Goal: Check status: Check status

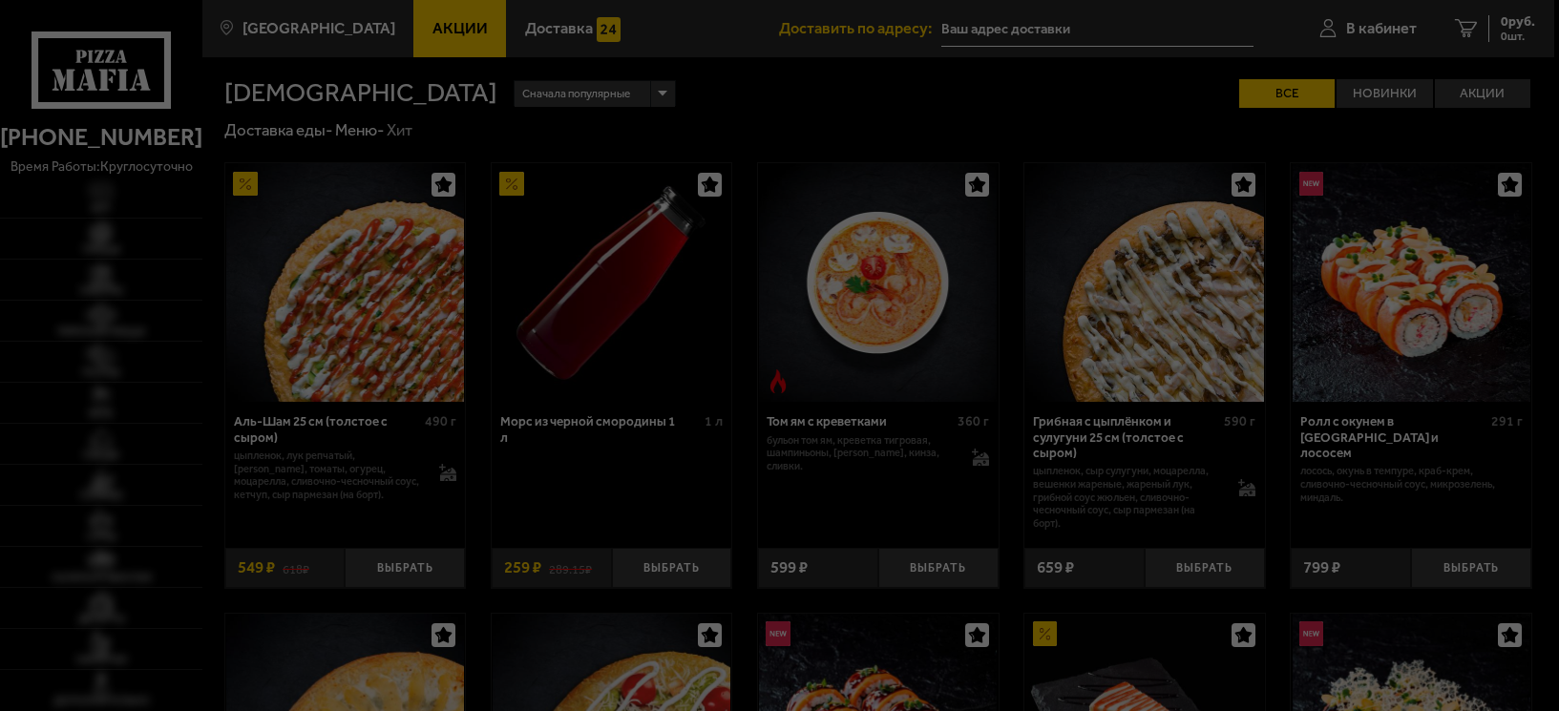
type input "[STREET_ADDRESS]"
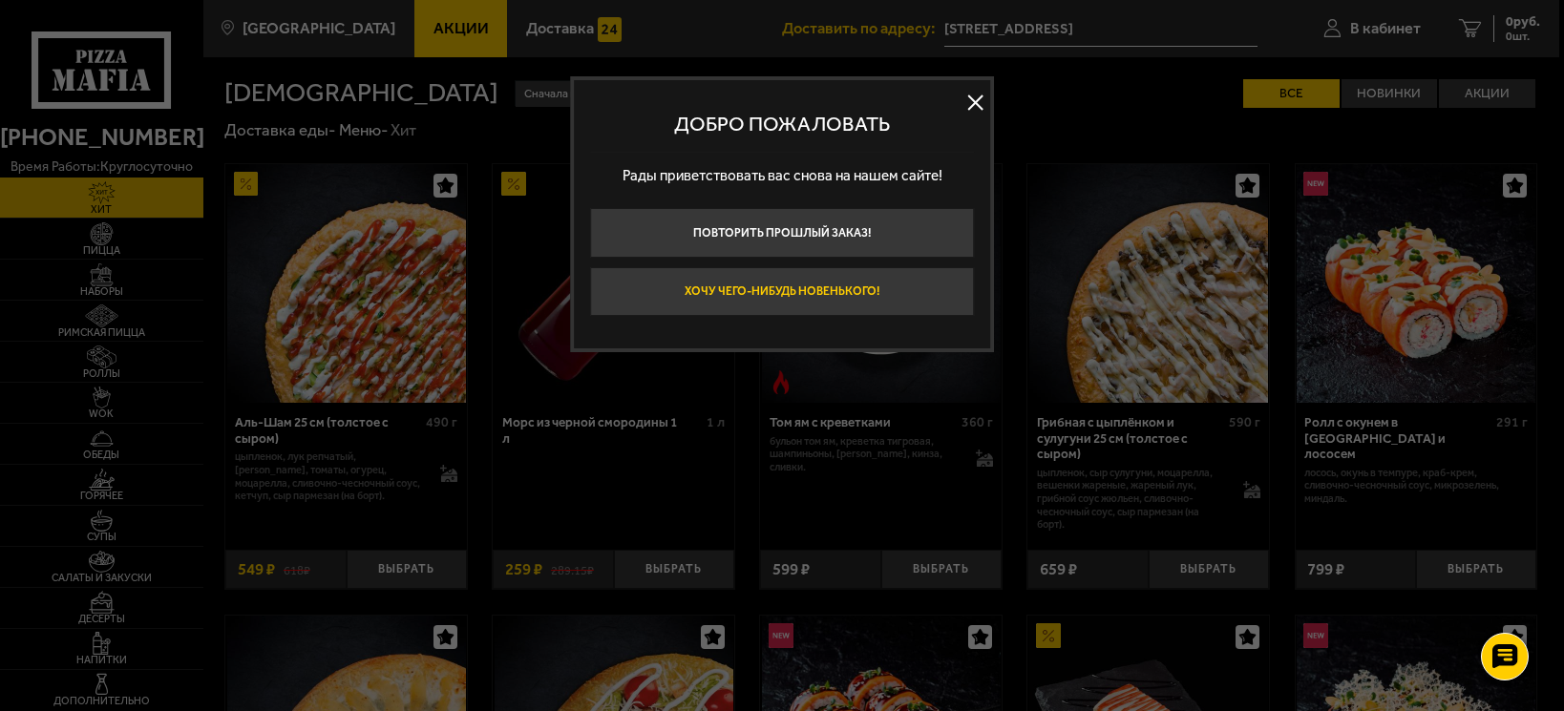
click at [867, 293] on button "Хочу чего-нибудь новенького!" at bounding box center [782, 291] width 384 height 49
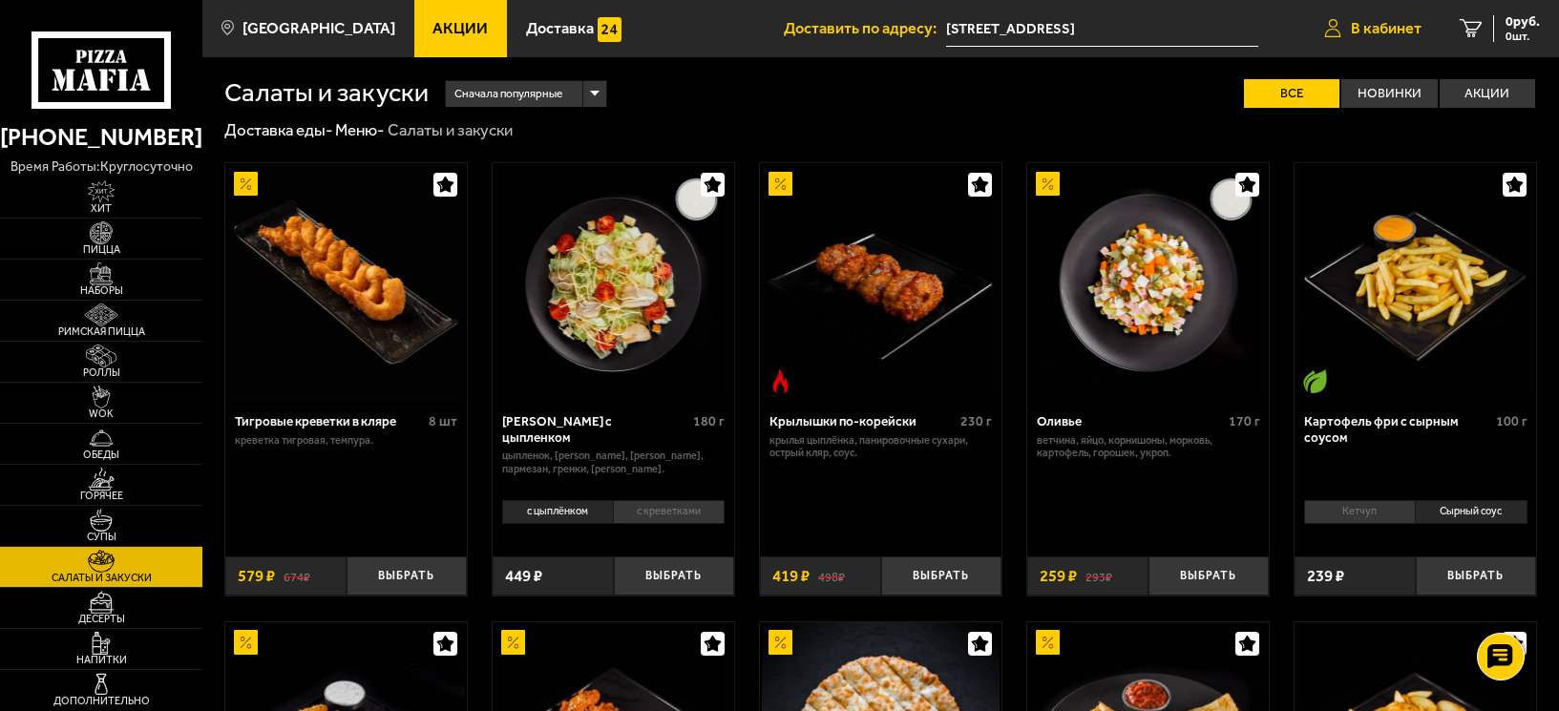
click at [1387, 39] on link "В кабинет" at bounding box center [1373, 28] width 136 height 57
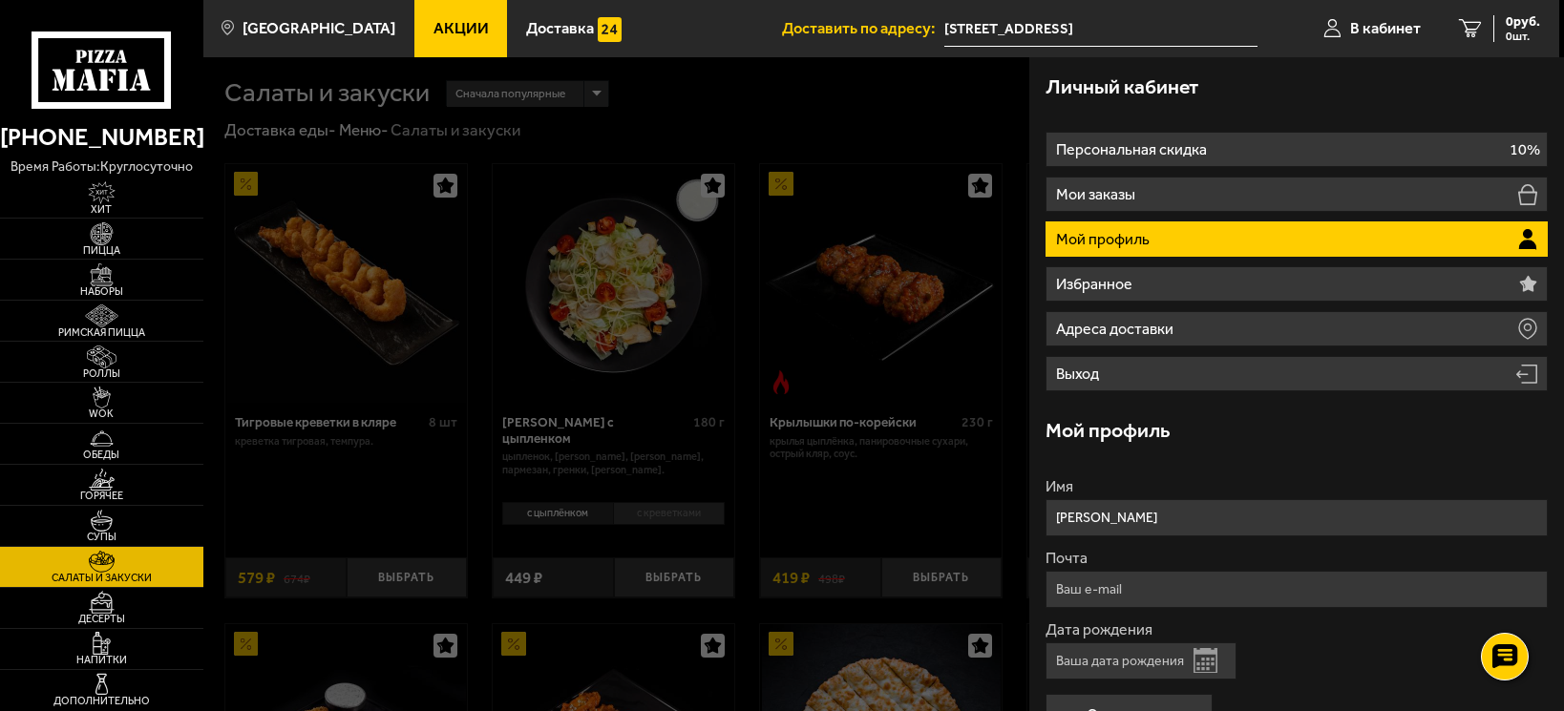
click at [1486, 88] on div "Личный кабинет" at bounding box center [1296, 86] width 502 height 58
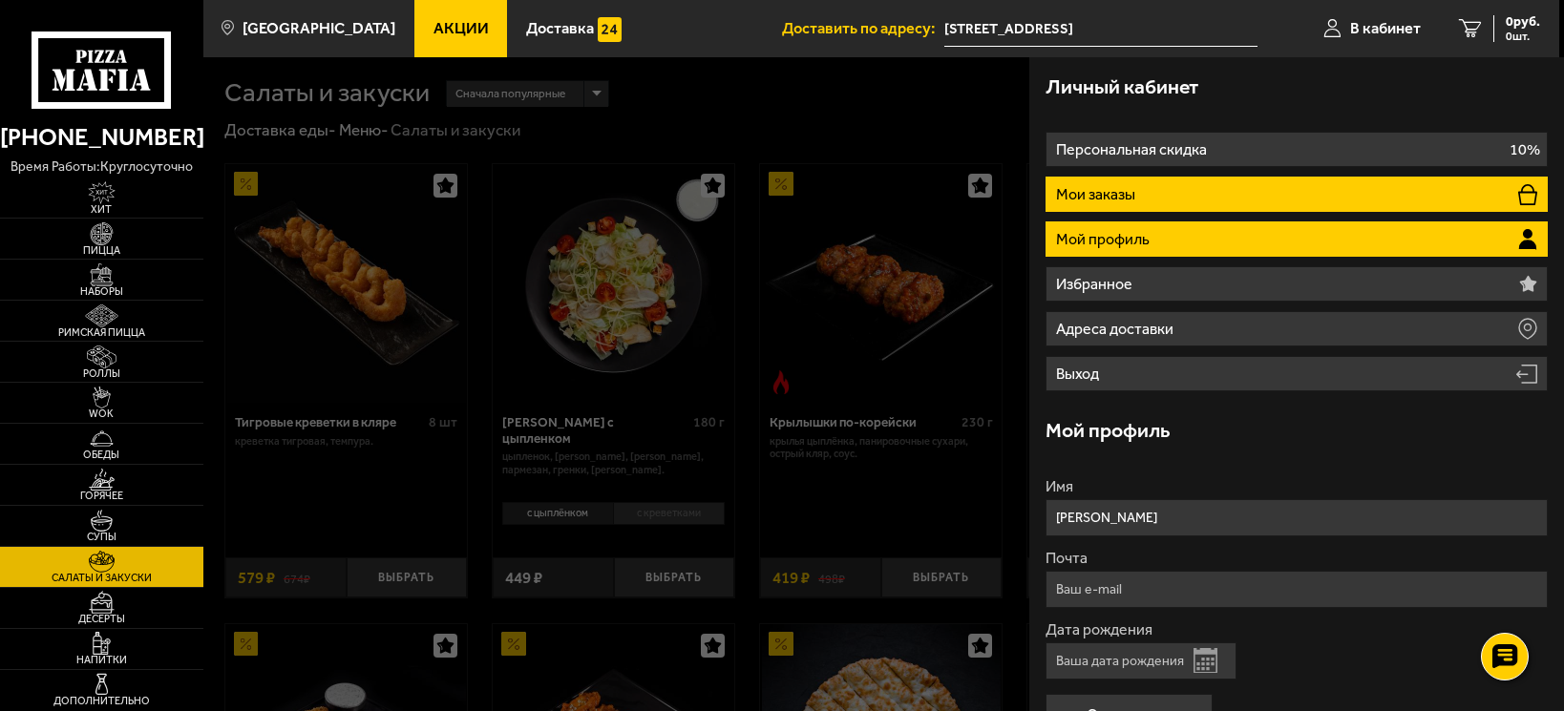
click at [1223, 178] on li "Мои заказы" at bounding box center [1296, 194] width 502 height 35
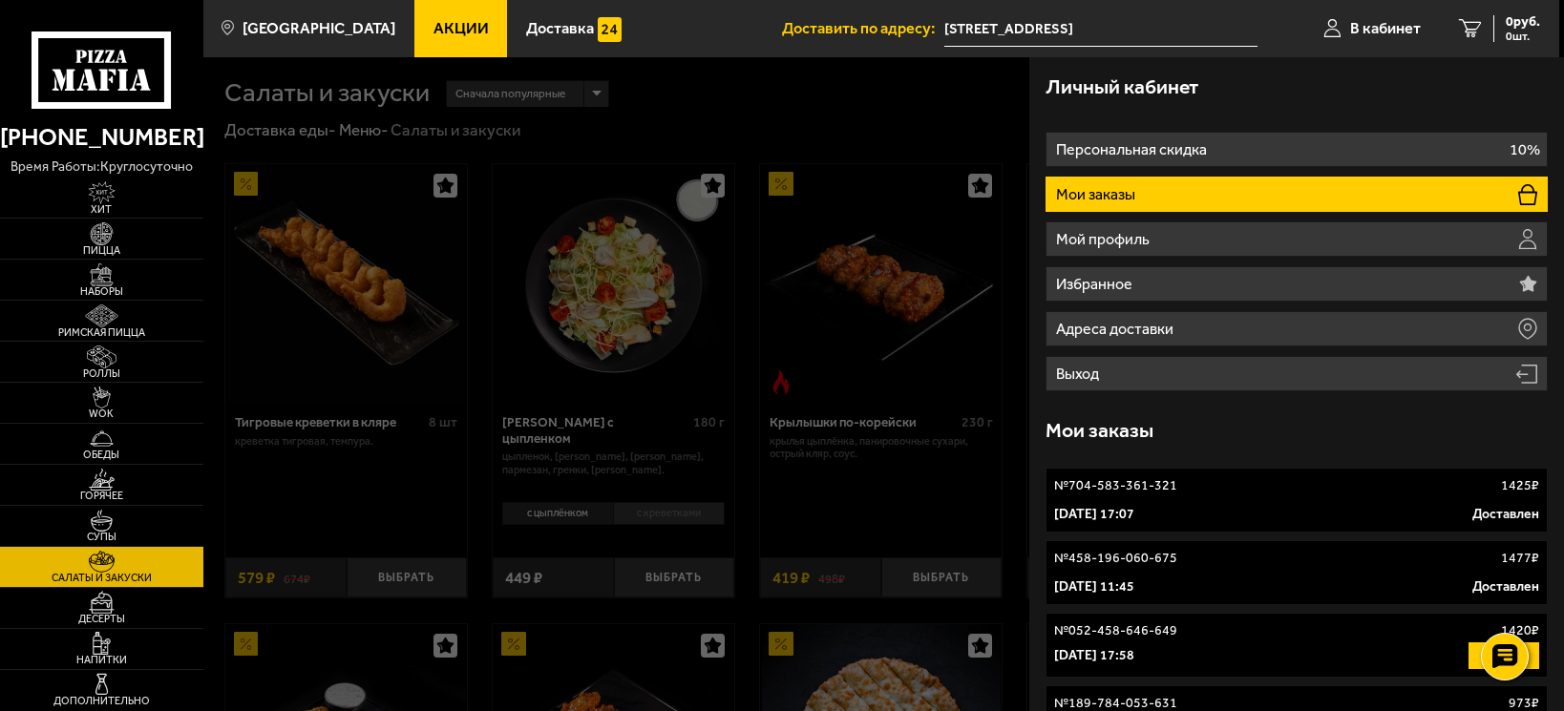
click at [1523, 109] on div "Личный кабинет" at bounding box center [1296, 86] width 502 height 58
click at [140, 308] on link "Римская пицца" at bounding box center [101, 321] width 203 height 40
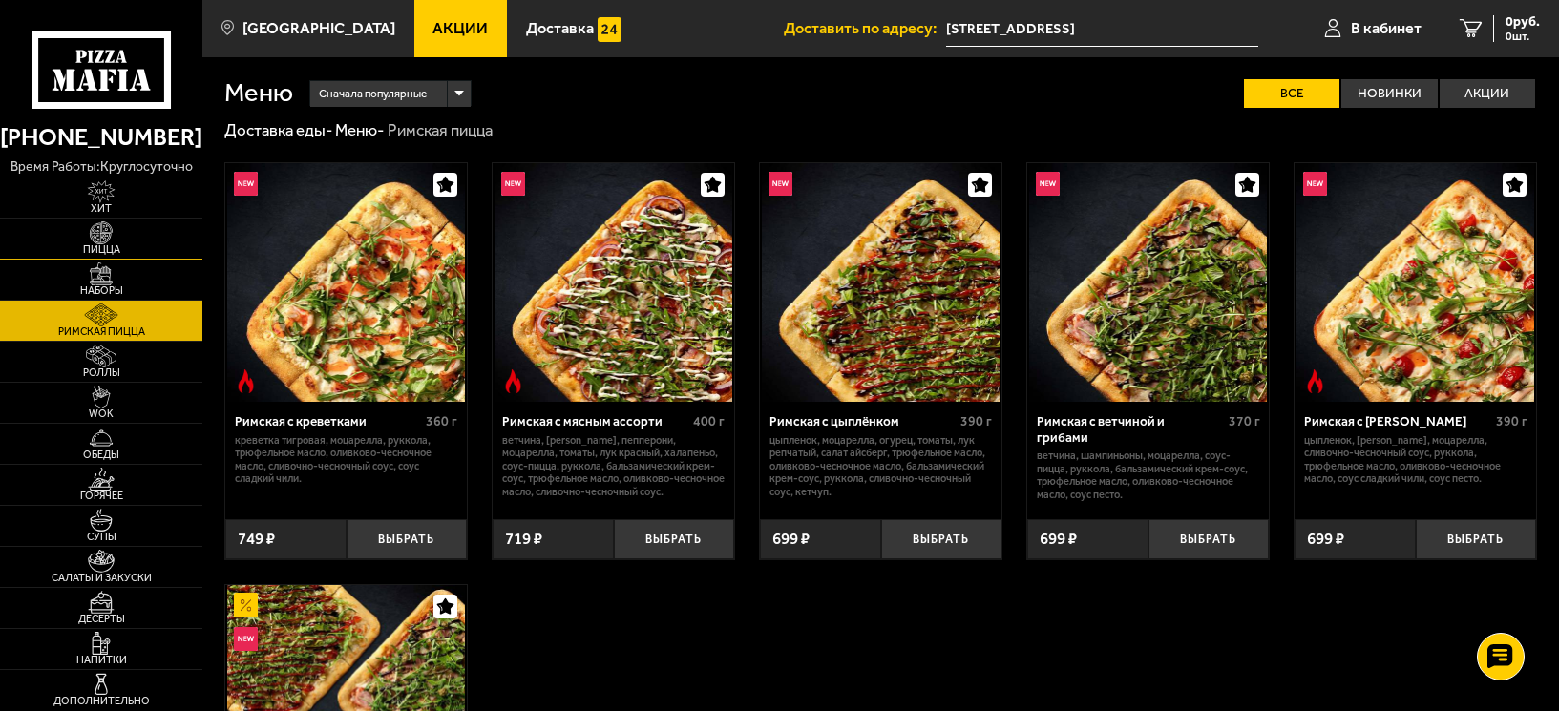
click at [148, 237] on link "Пицца" at bounding box center [101, 239] width 202 height 40
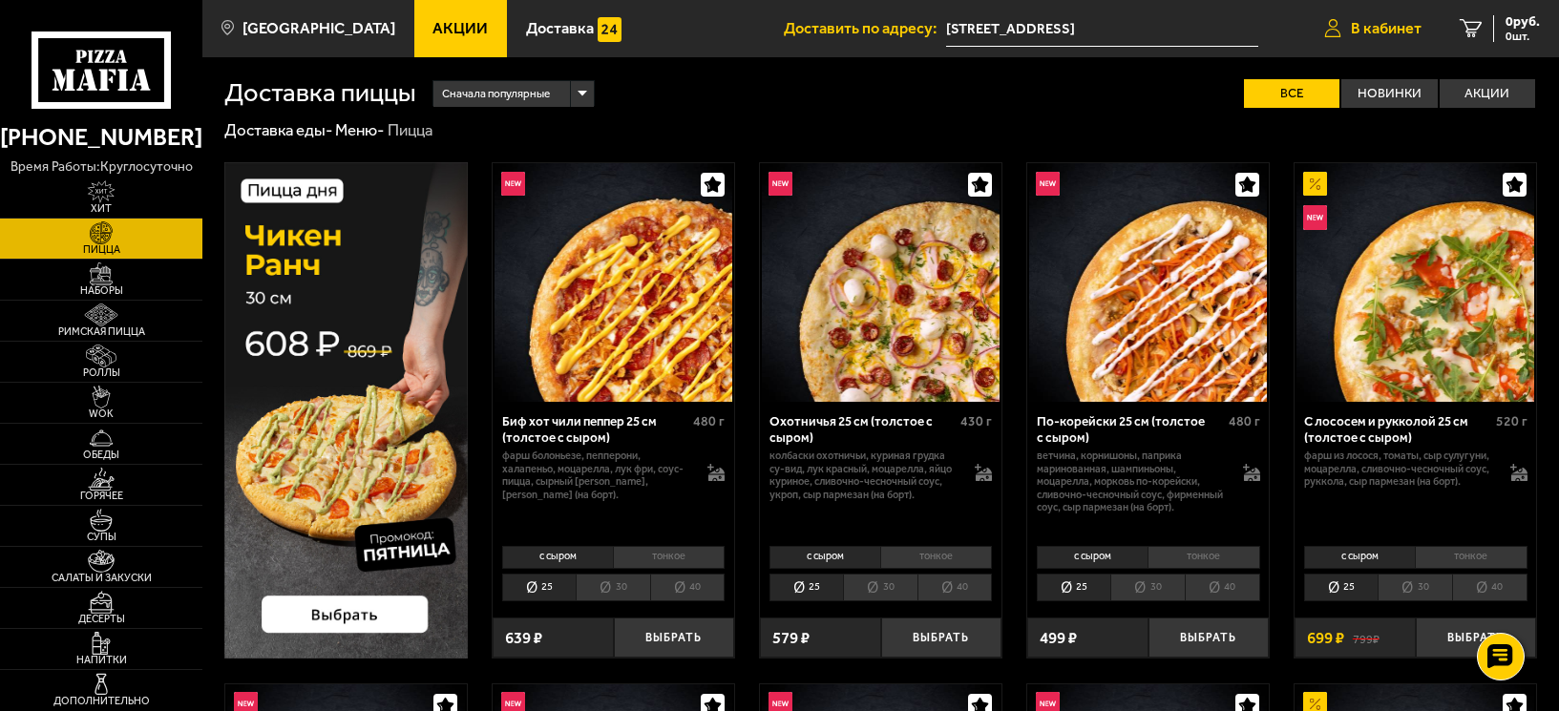
click at [1396, 25] on span "В кабинет" at bounding box center [1386, 28] width 71 height 15
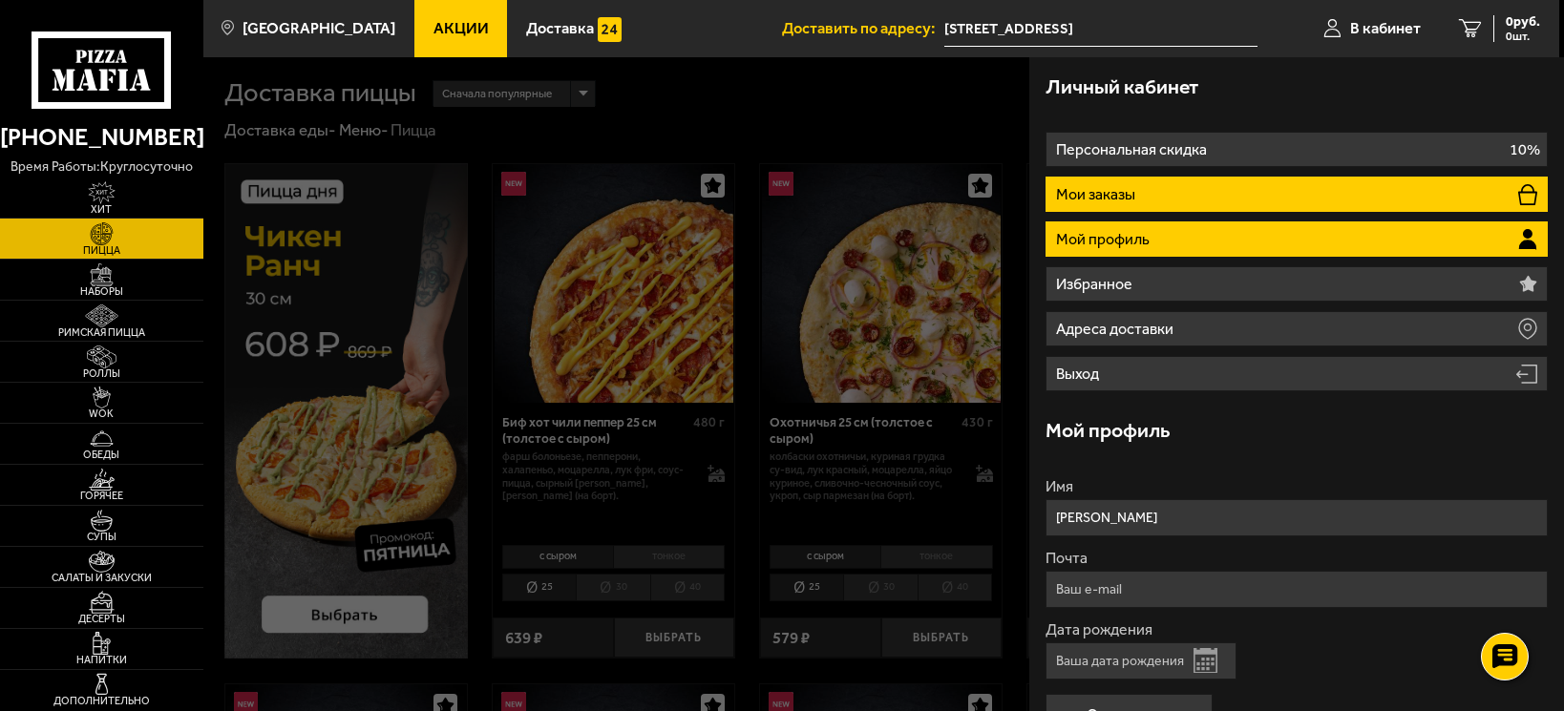
click at [1188, 196] on li "Мои заказы" at bounding box center [1296, 194] width 502 height 35
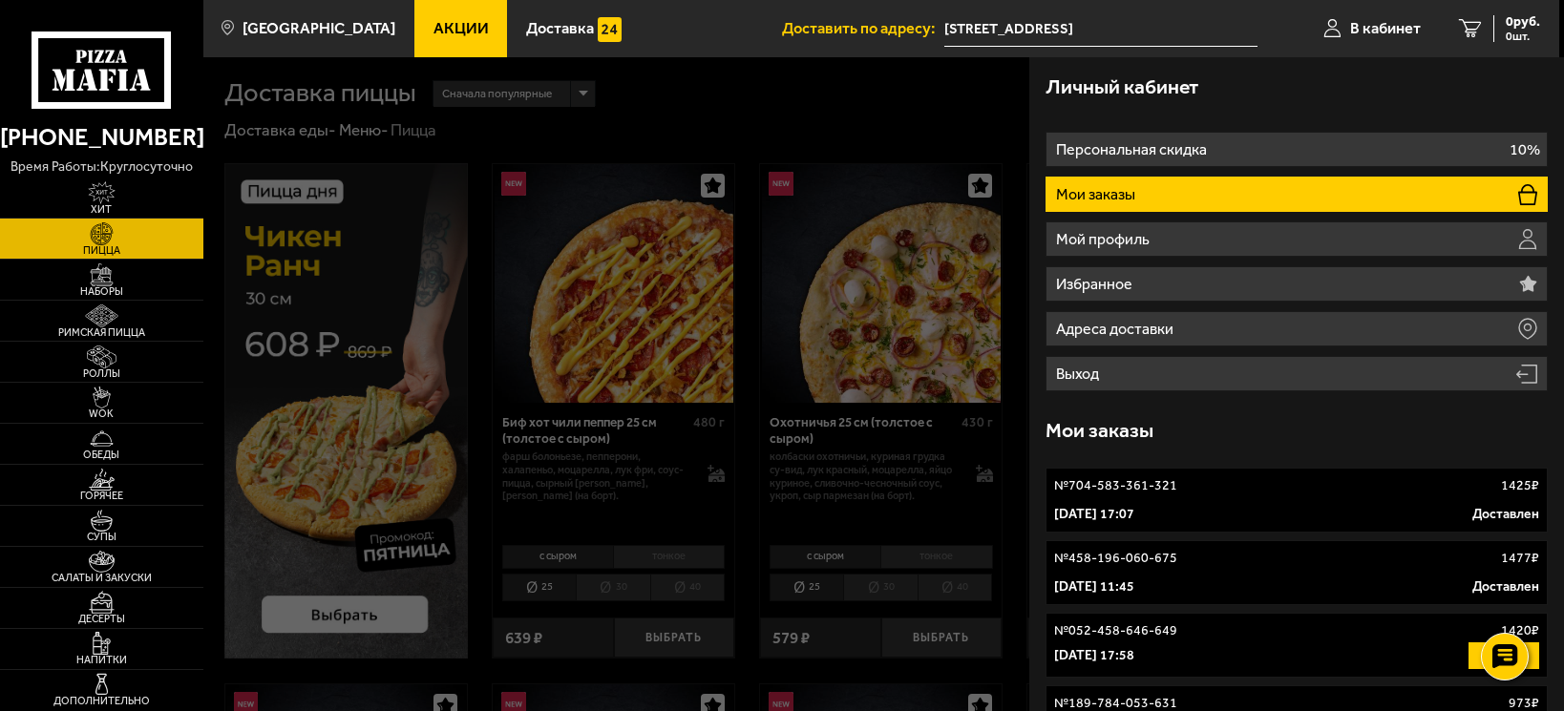
click at [1166, 480] on p "№ 704-583-361-321" at bounding box center [1115, 485] width 123 height 19
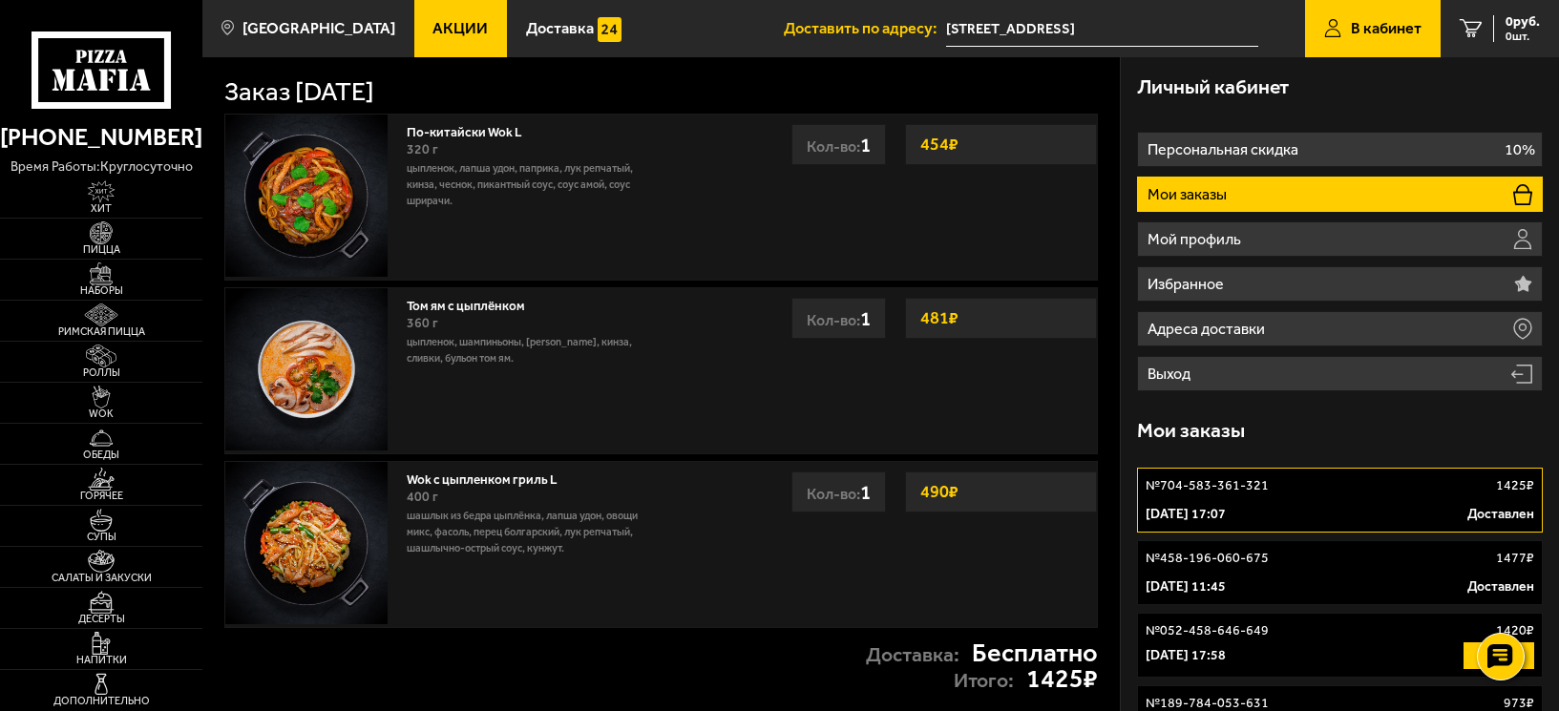
click at [1293, 557] on div "№ 458-196-060-675 1477 ₽" at bounding box center [1340, 558] width 389 height 19
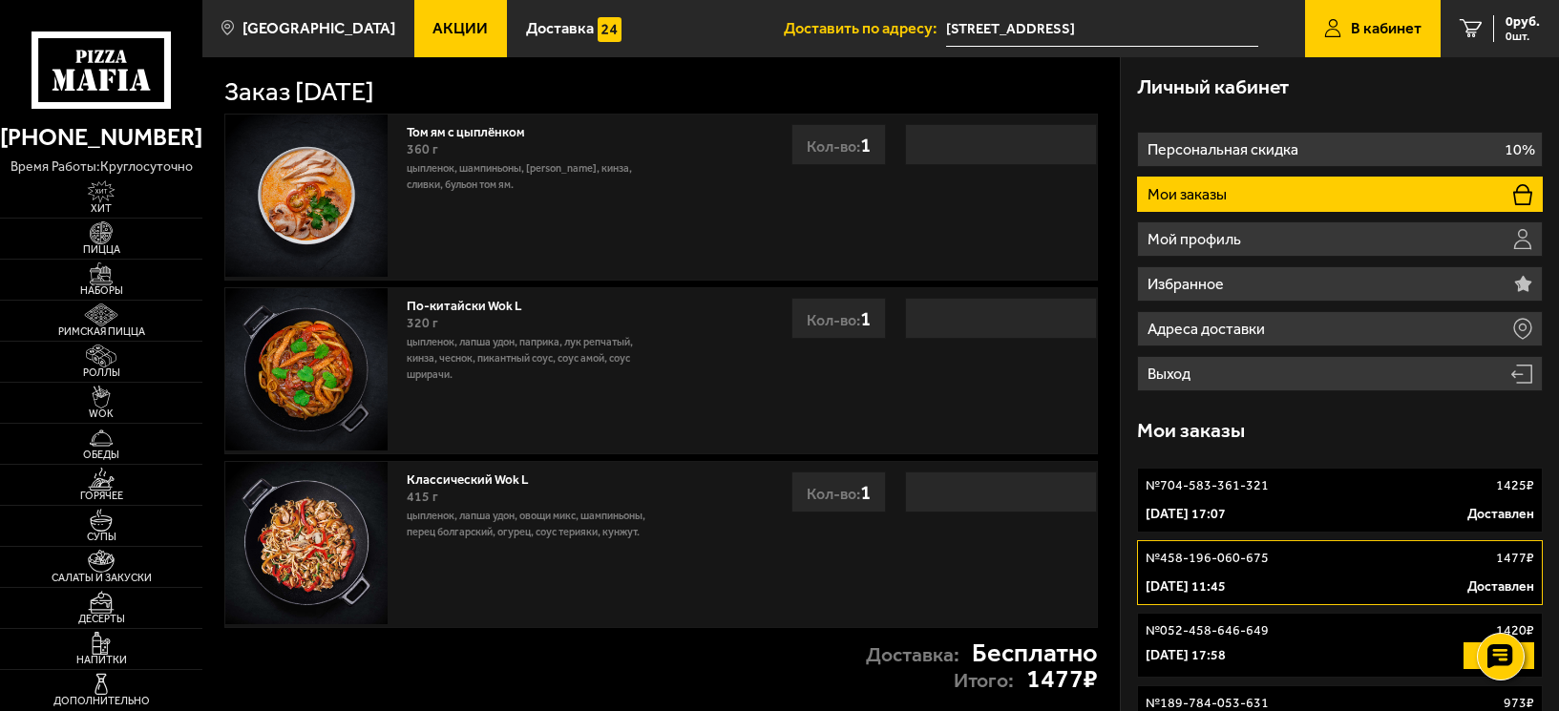
click at [1288, 630] on div "№ 052-458-646-649 1420 ₽" at bounding box center [1340, 631] width 389 height 19
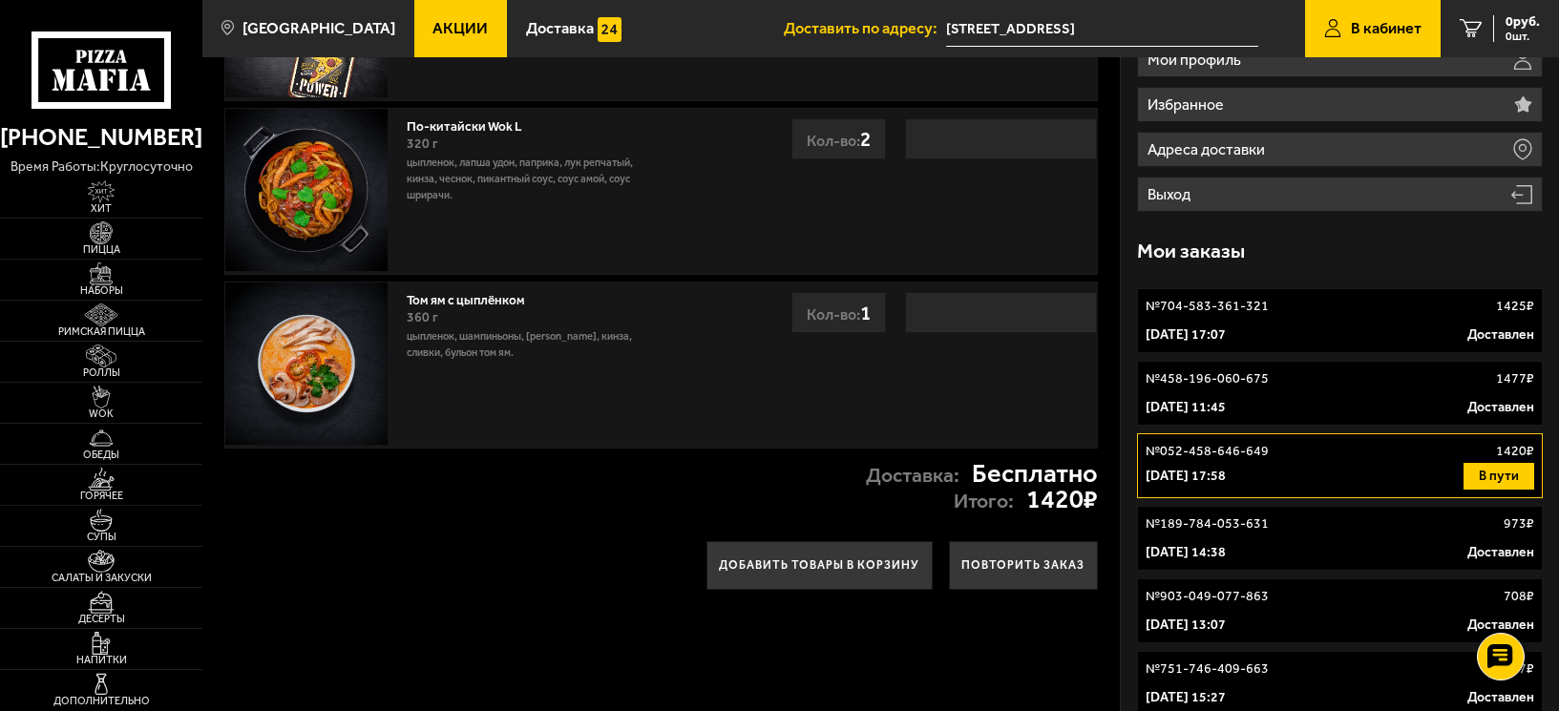
scroll to position [191, 0]
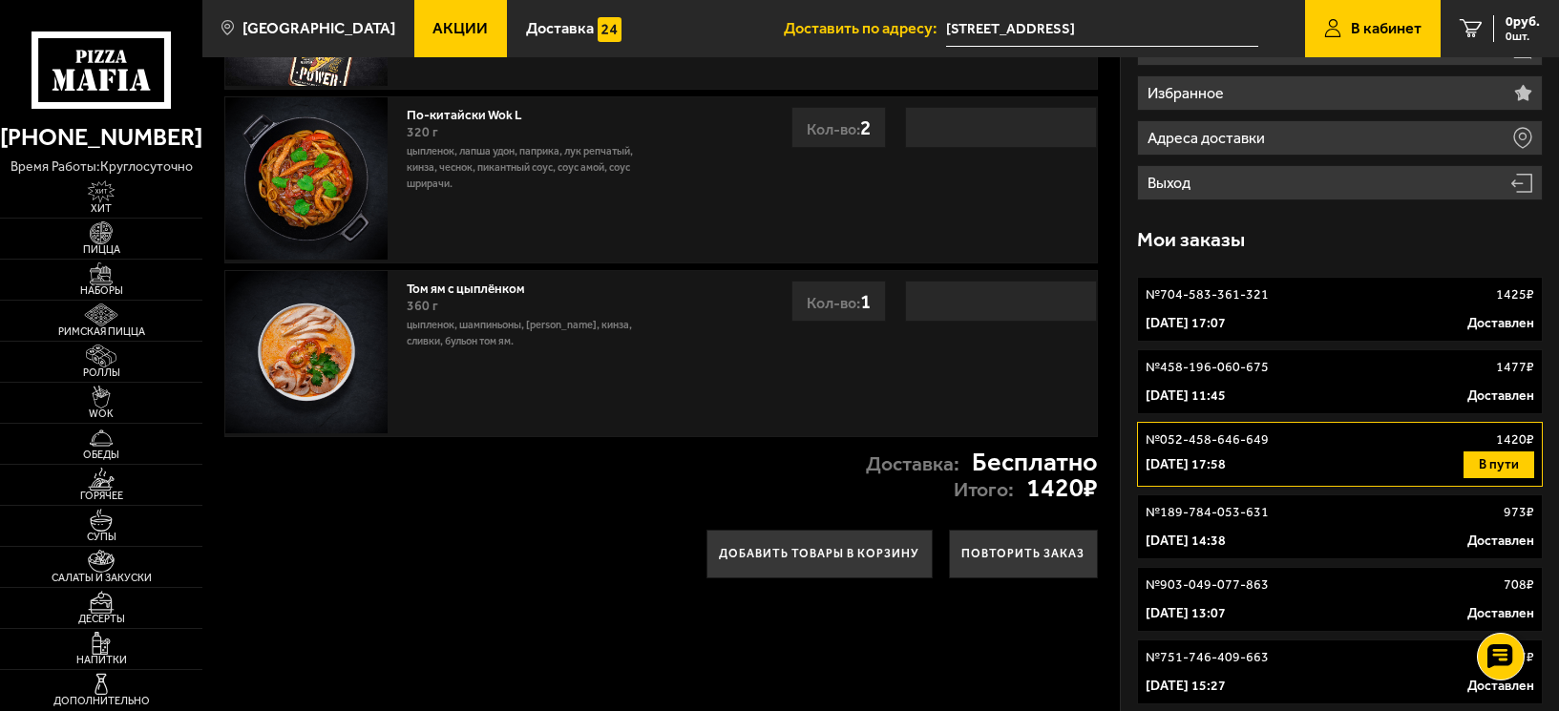
click at [1233, 515] on p "№ 189-784-053-631" at bounding box center [1207, 512] width 123 height 19
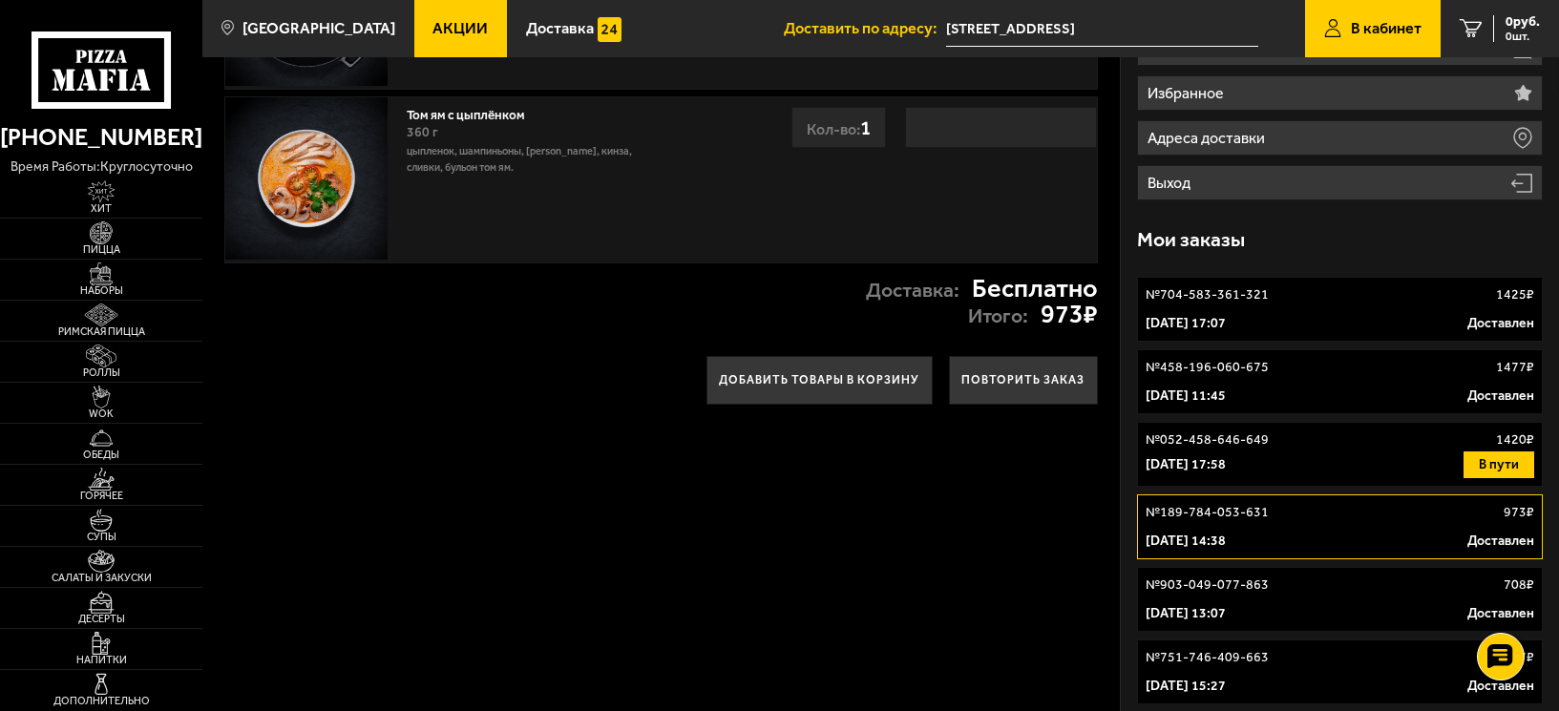
click at [1252, 576] on p "№ 903-049-077-863" at bounding box center [1207, 585] width 123 height 19
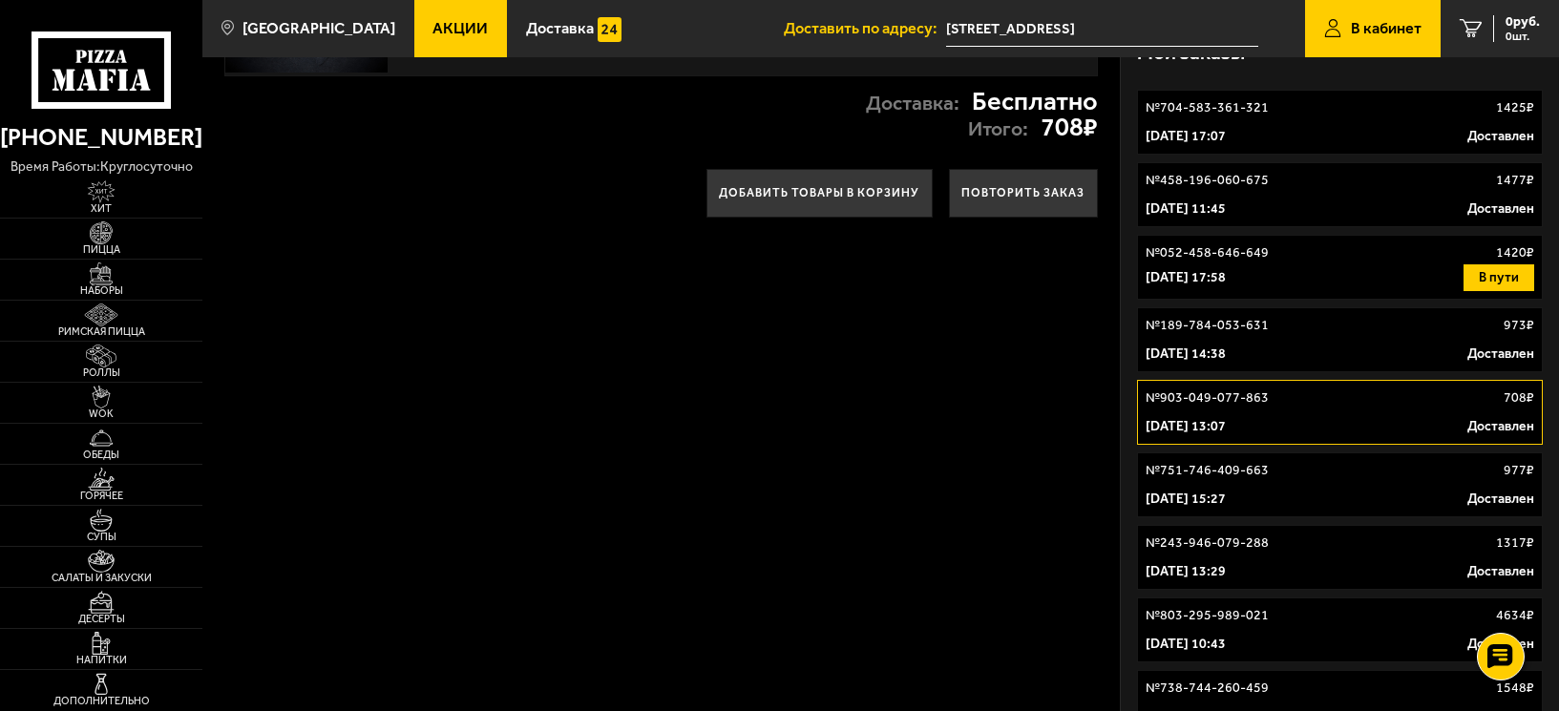
scroll to position [382, 0]
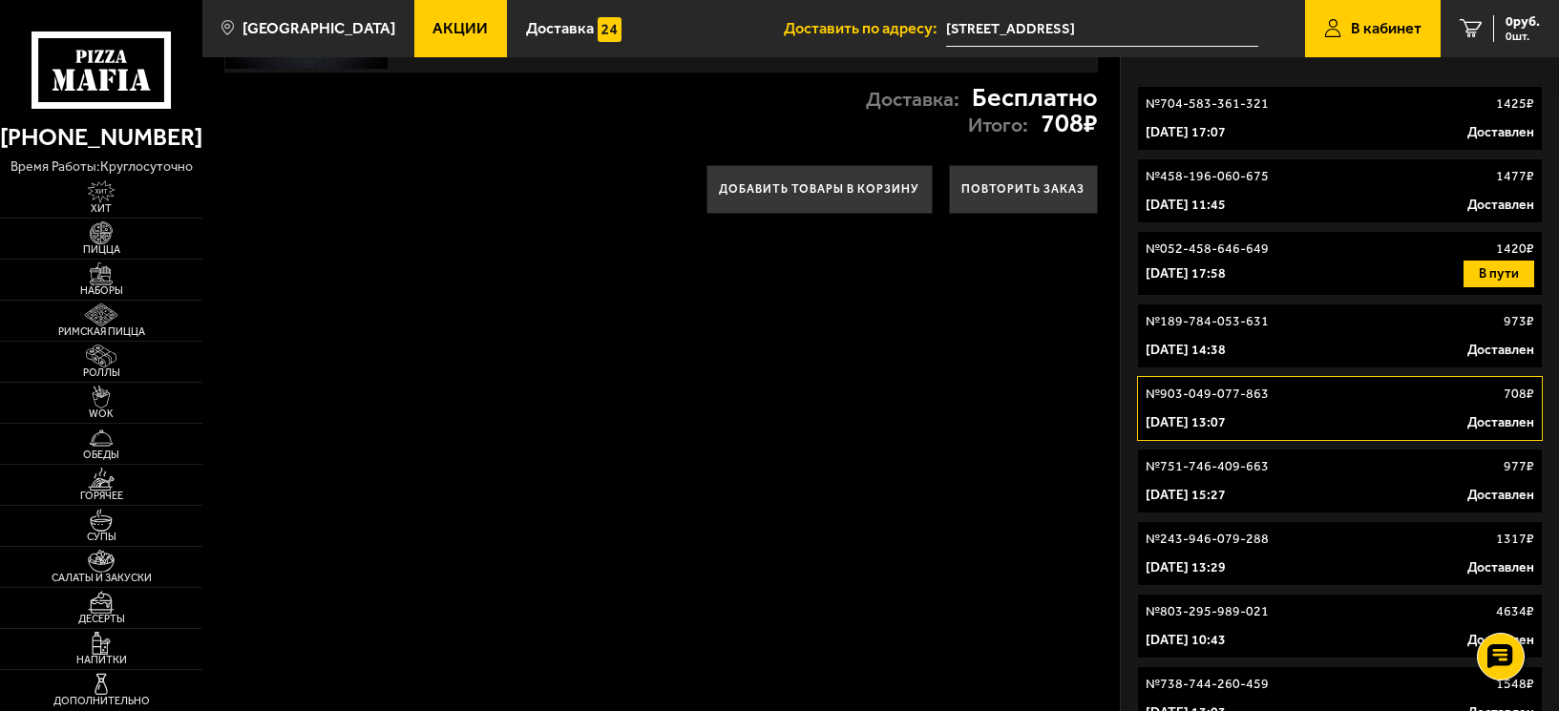
click at [1226, 486] on p "[DATE] 15:27" at bounding box center [1186, 495] width 80 height 19
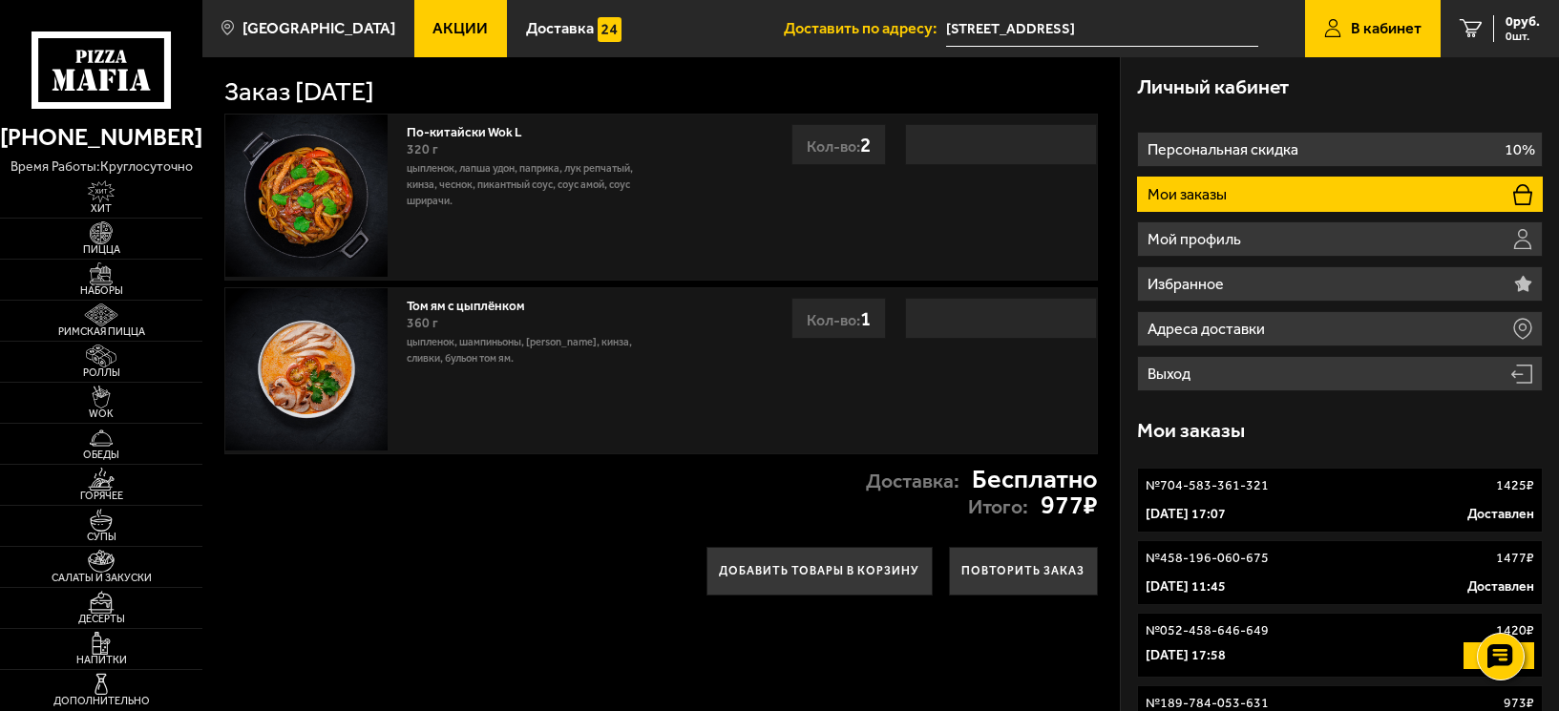
click at [1380, 34] on span "В кабинет" at bounding box center [1386, 28] width 71 height 15
click at [1557, 79] on div "Личный кабинет Персональная скидка 10% Мои заказы Мой профиль Избранное Адреса …" at bounding box center [1340, 589] width 438 height 1064
click at [134, 238] on link "Пицца" at bounding box center [101, 239] width 202 height 40
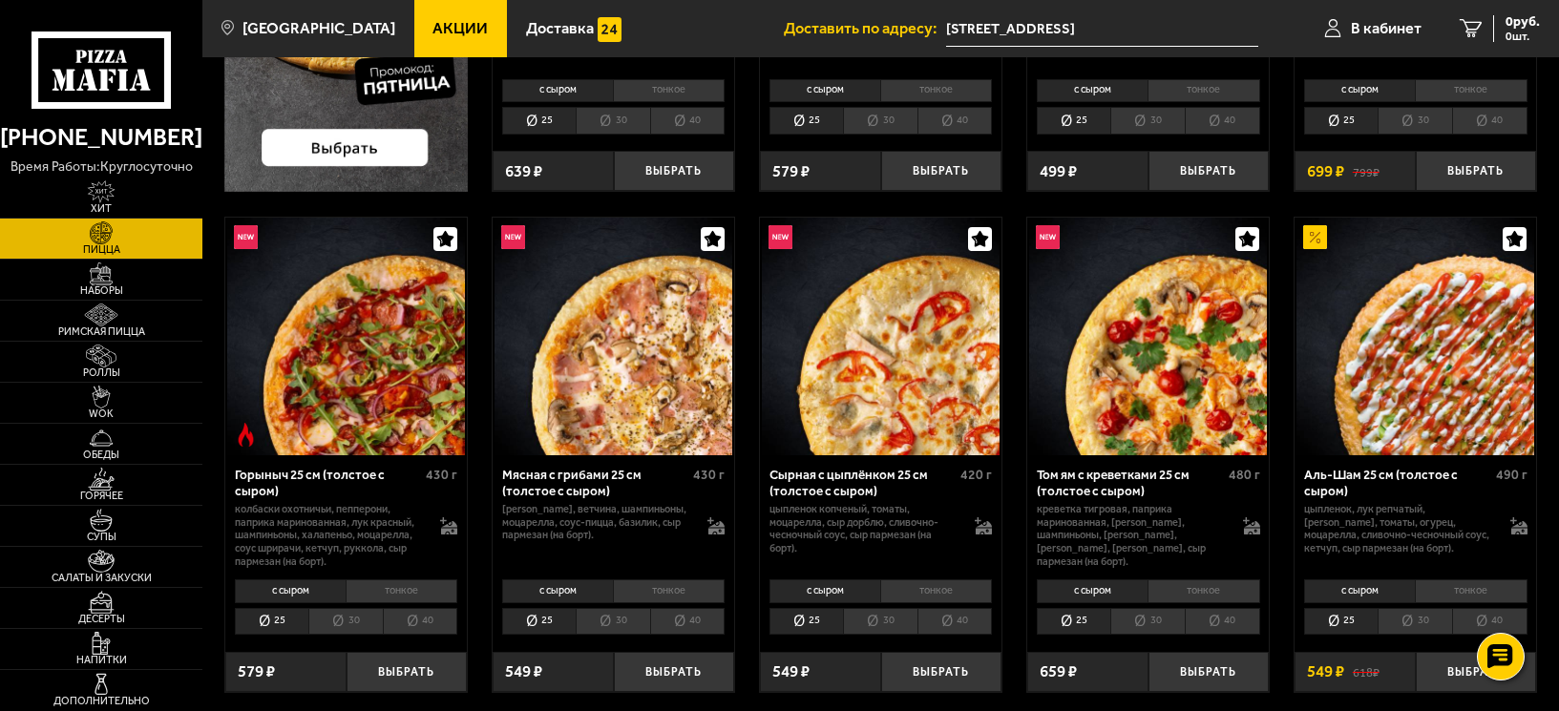
scroll to position [477, 0]
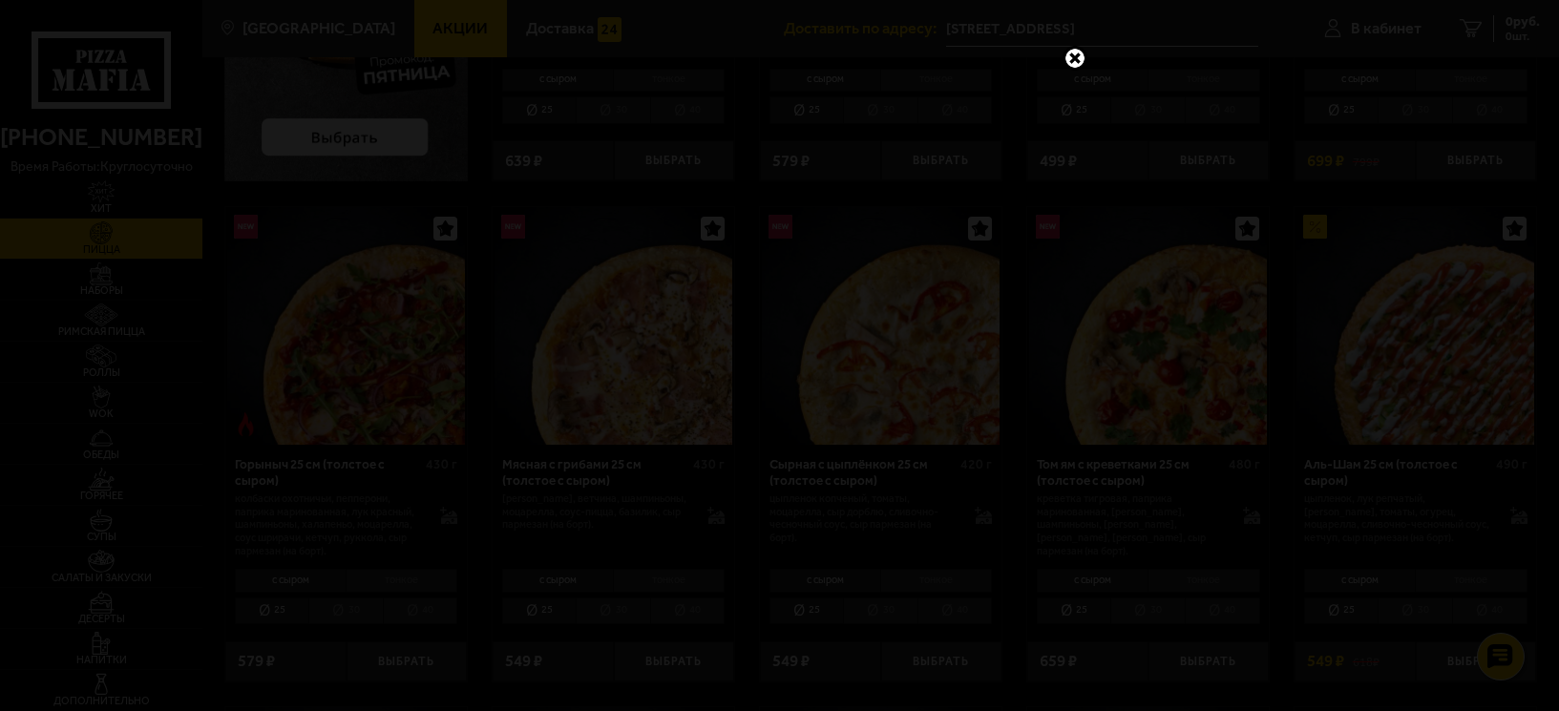
click at [1076, 58] on link at bounding box center [1075, 58] width 25 height 25
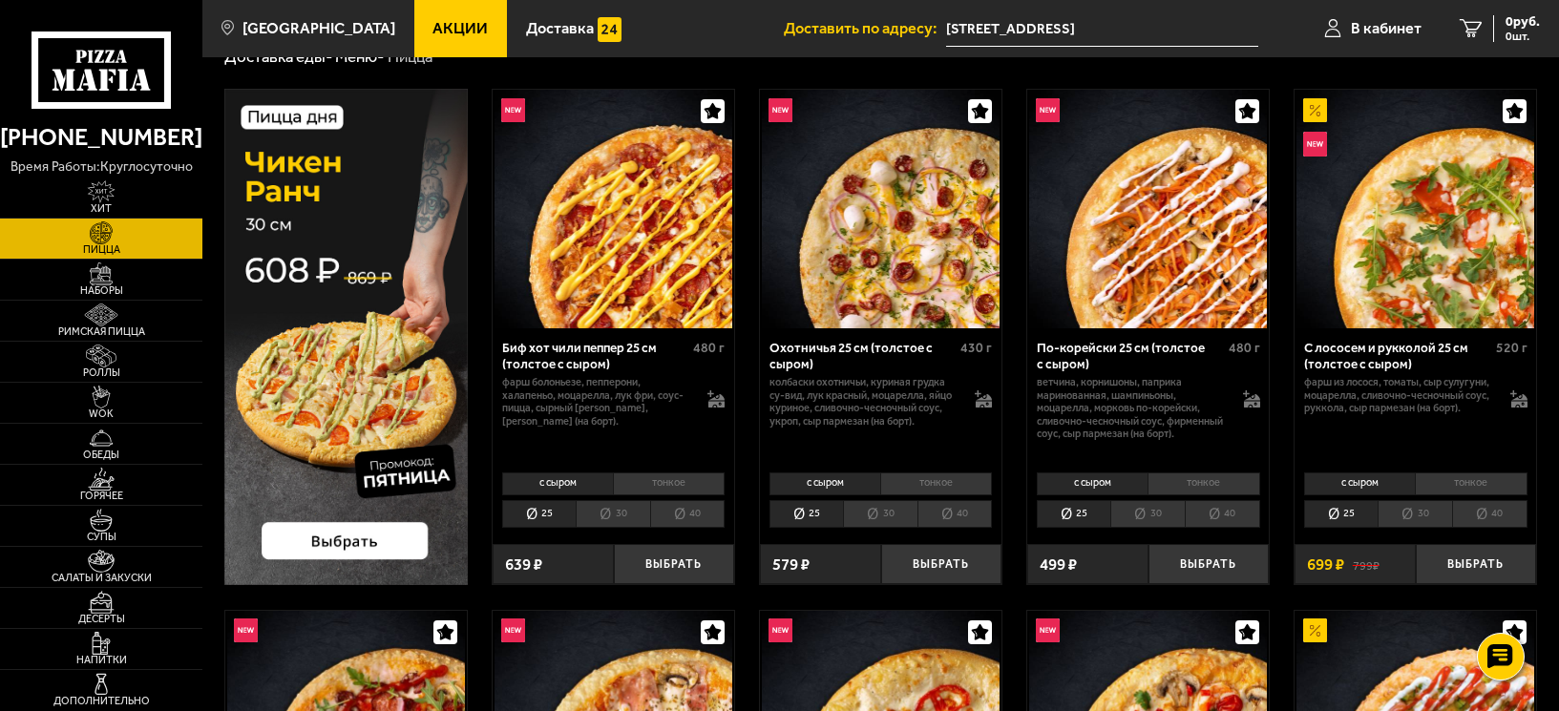
scroll to position [0, 0]
